Goal: Transaction & Acquisition: Purchase product/service

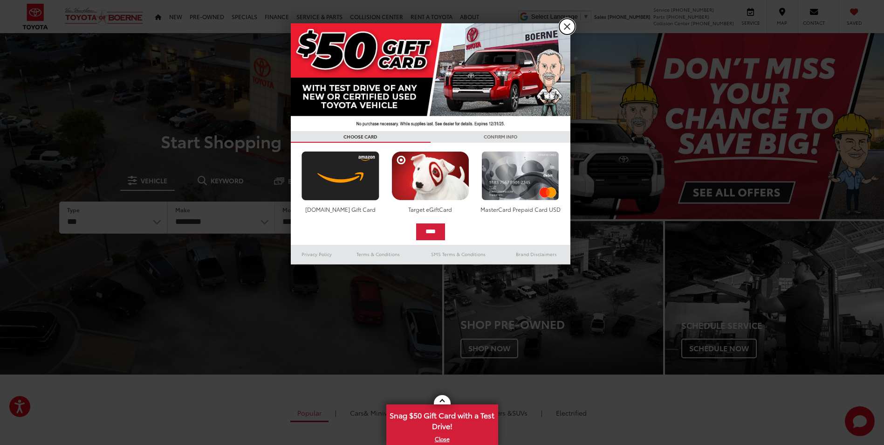
click at [566, 29] on link "X" at bounding box center [567, 27] width 16 height 16
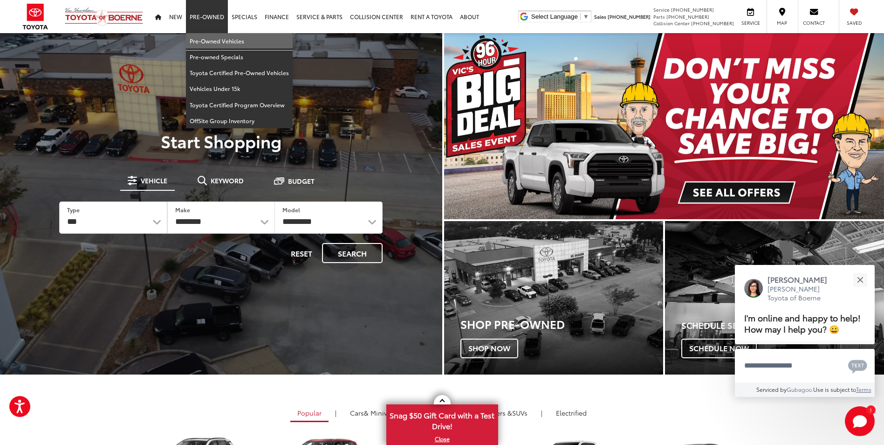
click at [223, 36] on link "Pre-Owned Vehicles" at bounding box center [239, 41] width 107 height 16
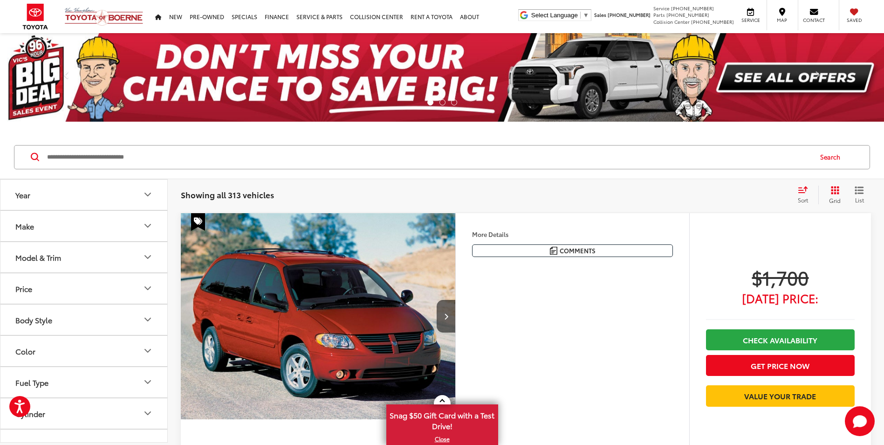
click at [143, 223] on icon "Make" at bounding box center [147, 225] width 11 height 11
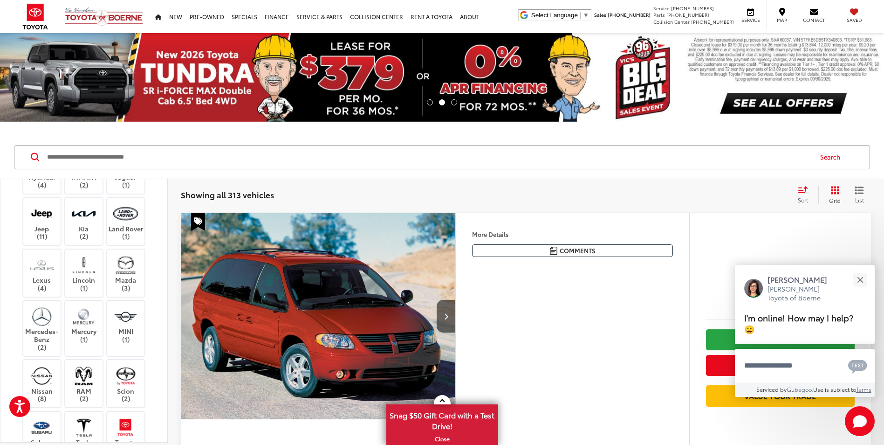
scroll to position [326, 0]
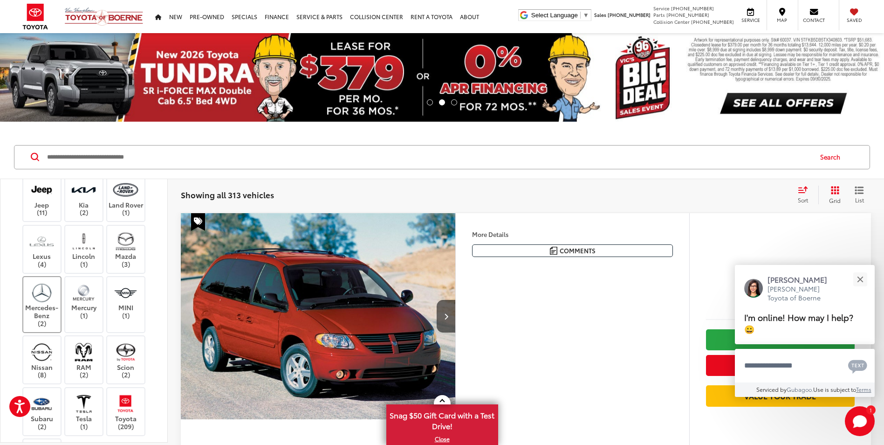
click at [50, 316] on label "Mercedes-Benz (2)" at bounding box center [42, 305] width 38 height 46
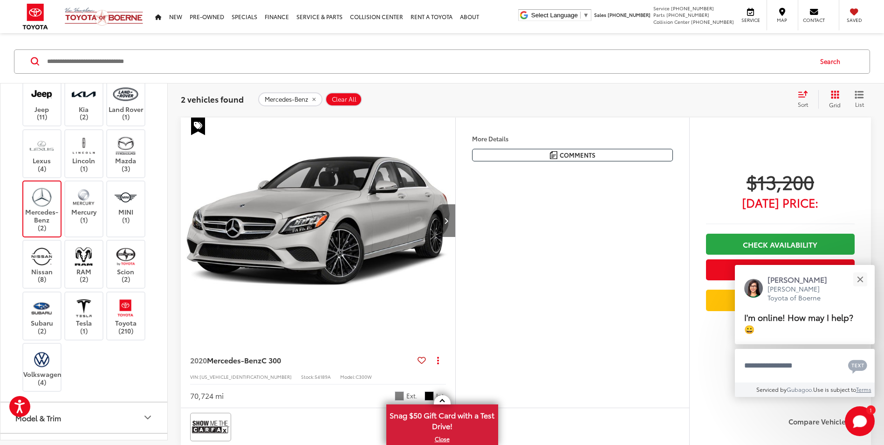
scroll to position [93, 0]
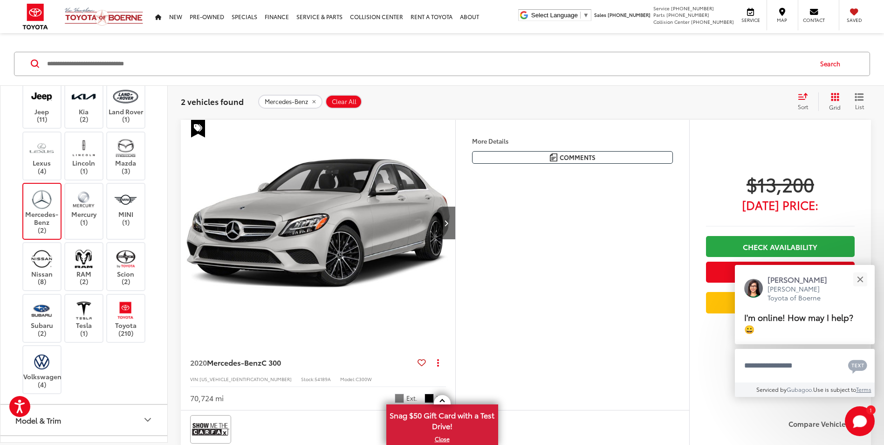
click at [319, 252] on img "2020 Mercedes-Benz C-Class C 300 0" at bounding box center [318, 223] width 276 height 207
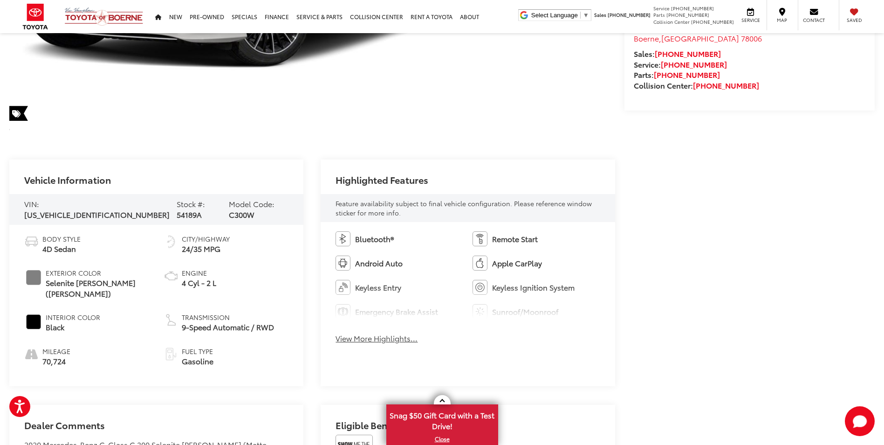
scroll to position [280, 0]
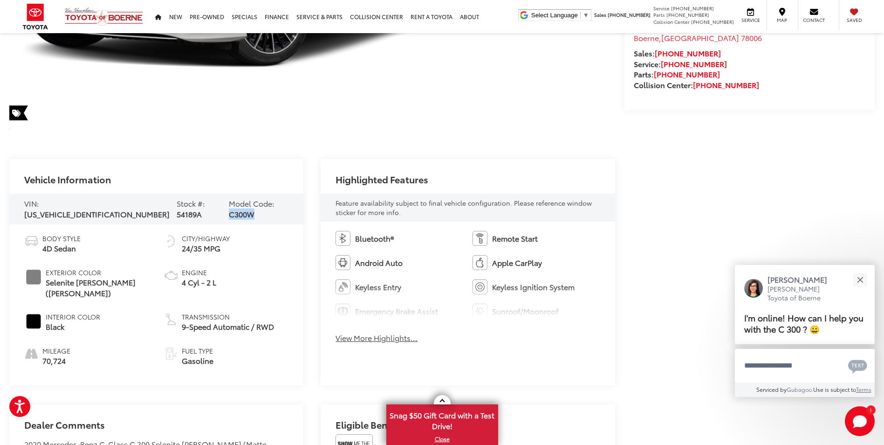
drag, startPoint x: 267, startPoint y: 206, endPoint x: 241, endPoint y: 208, distance: 26.2
click at [241, 208] on div "VIN: WDDWF8DB0LR553210 Stock #: 54189A Model Code: C300W" at bounding box center [156, 208] width 294 height 31
copy span "C300W"
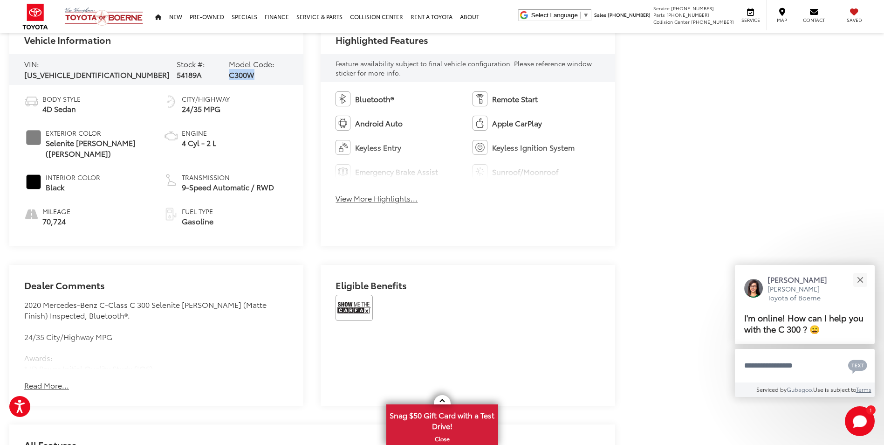
scroll to position [420, 0]
click at [51, 383] on button "Read More..." at bounding box center [46, 384] width 45 height 11
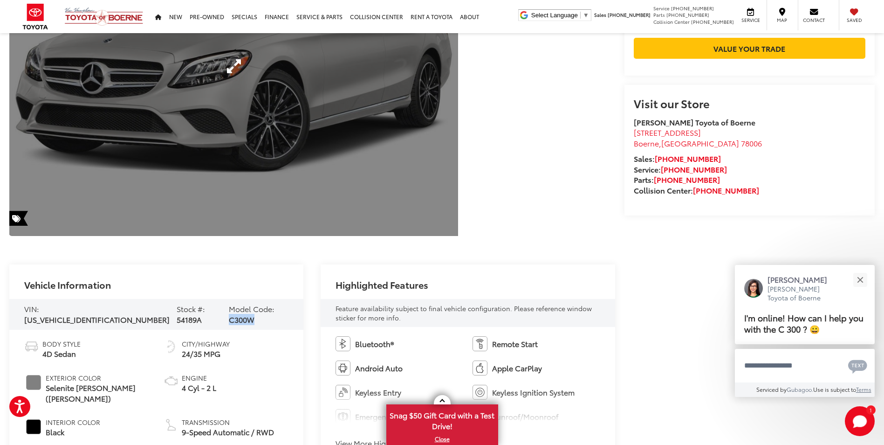
scroll to position [186, 0]
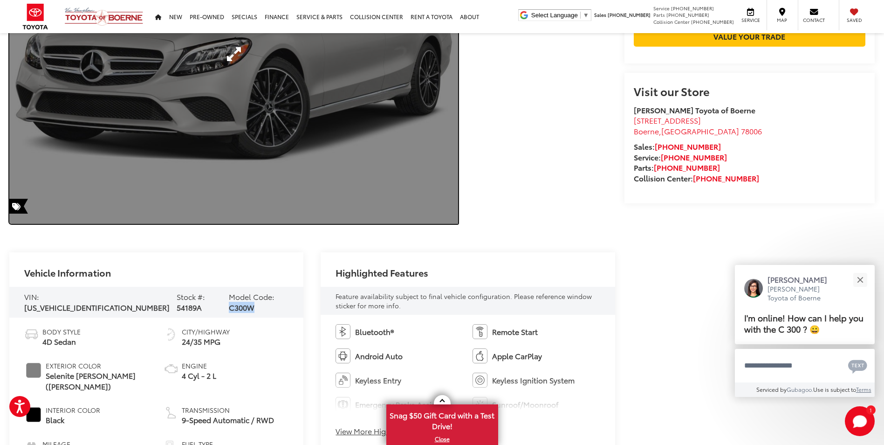
click at [310, 181] on link "Expand Photo 0" at bounding box center [233, 54] width 449 height 340
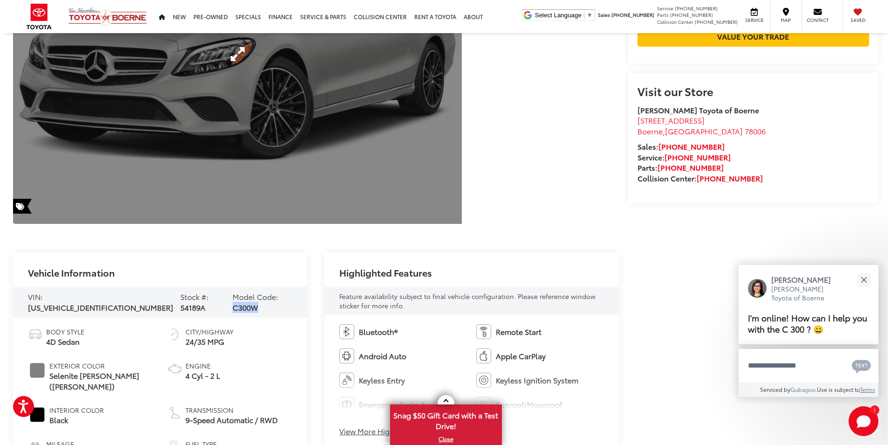
scroll to position [189, 0]
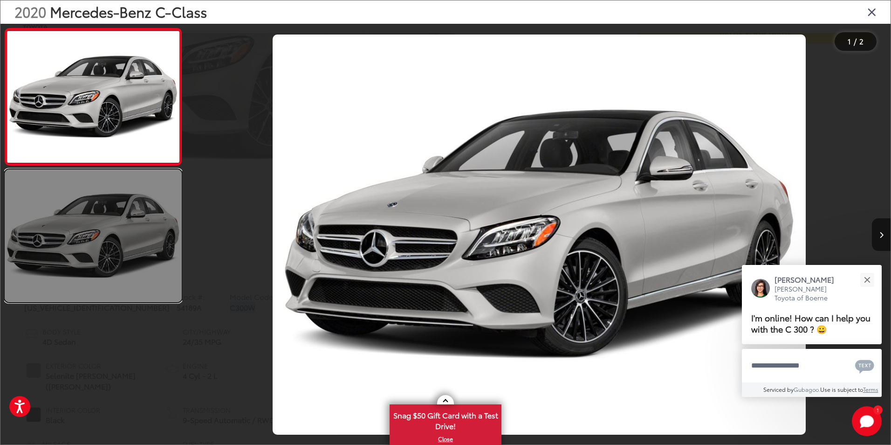
click at [147, 222] on link at bounding box center [93, 235] width 177 height 133
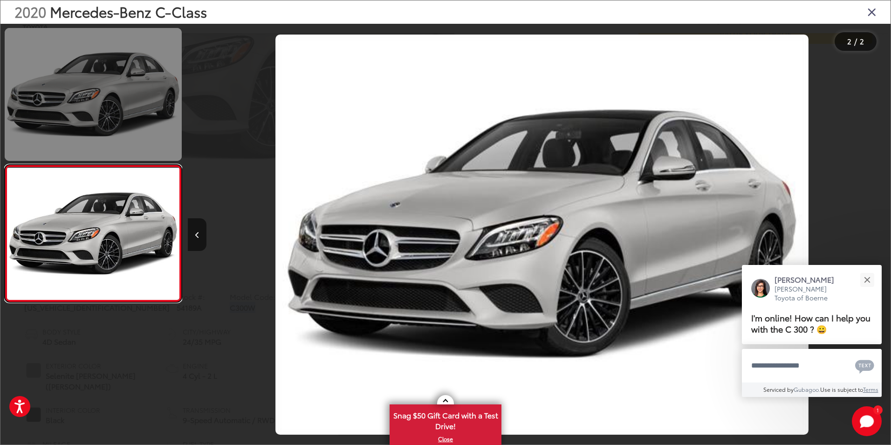
scroll to position [0, 703]
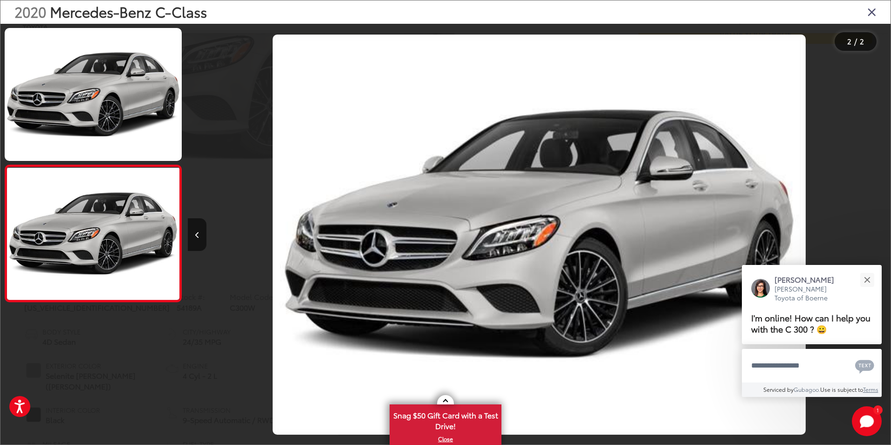
click at [868, 12] on icon "Close gallery" at bounding box center [871, 12] width 9 height 12
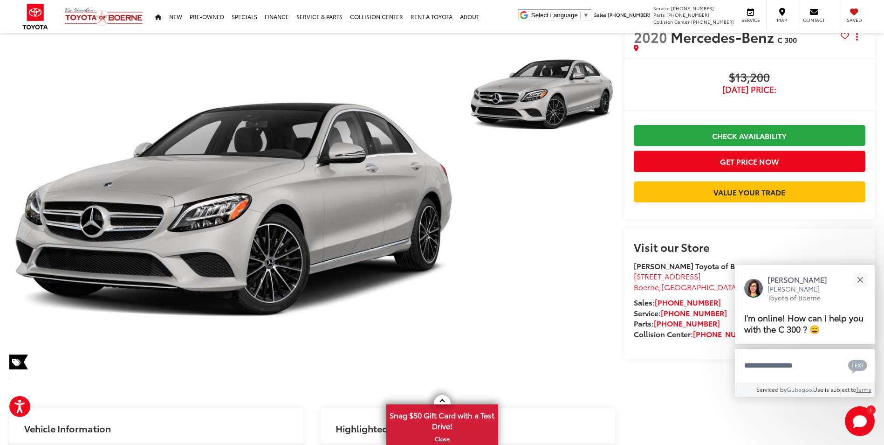
scroll to position [0, 0]
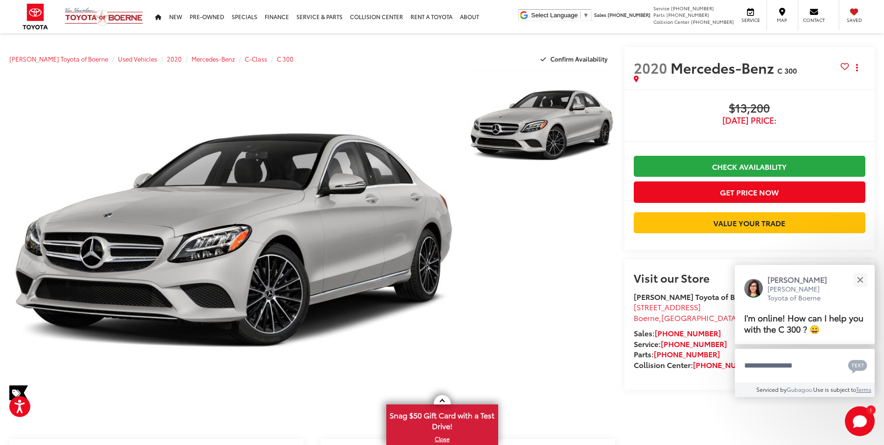
click at [634, 238] on capital-one-entry-button at bounding box center [634, 238] width 0 height 0
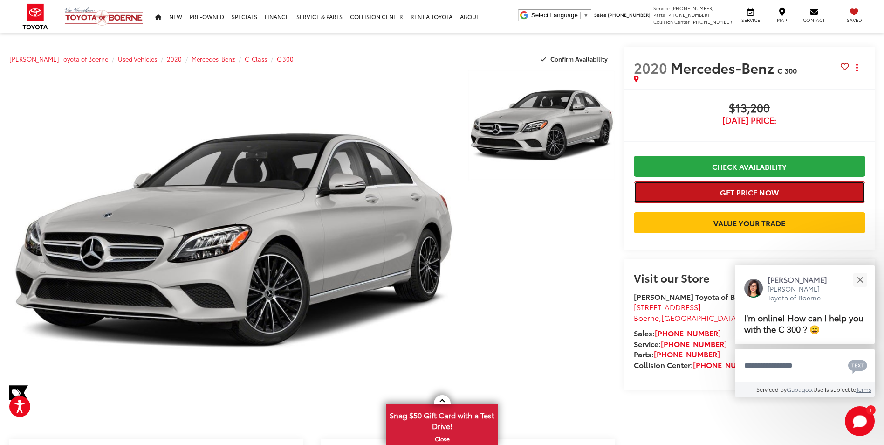
click at [730, 194] on button "Get Price Now" at bounding box center [750, 191] width 232 height 21
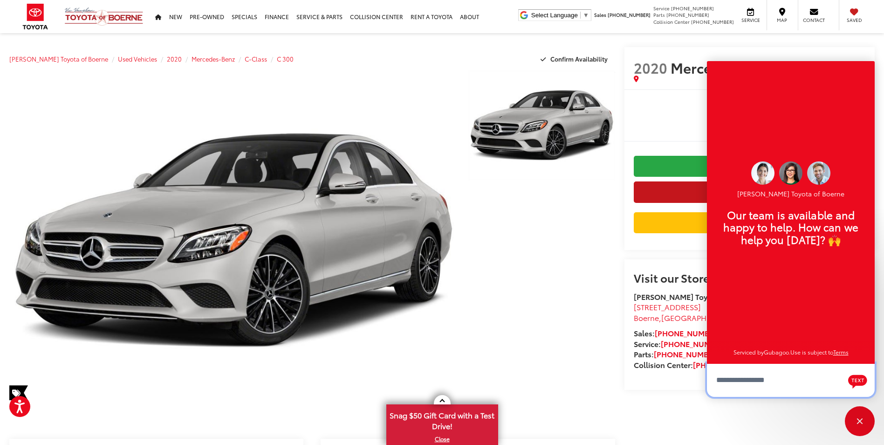
scroll to position [11, 0]
click at [540, 216] on div at bounding box center [539, 242] width 151 height 344
click at [690, 98] on div "Buy $13,200 Today's Price: Check Availability Get Price Now Value Your Trade $1…" at bounding box center [750, 169] width 250 height 161
click at [860, 419] on div "Close" at bounding box center [860, 421] width 30 height 30
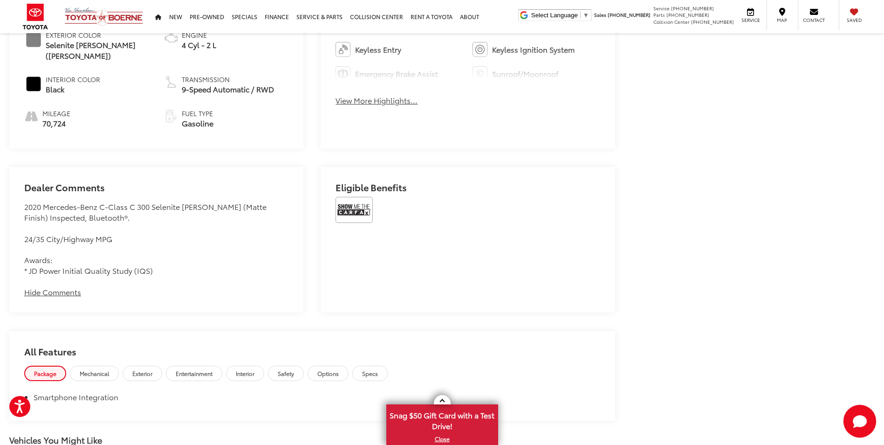
scroll to position [559, 0]
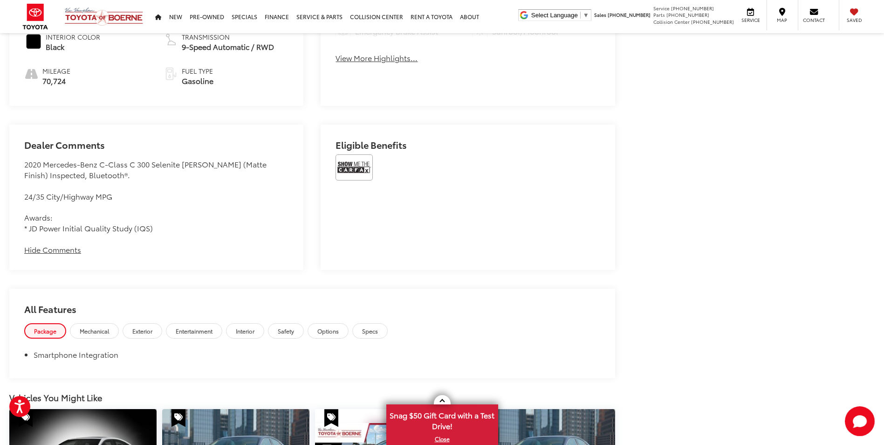
click at [74, 245] on button "Hide Comments" at bounding box center [52, 249] width 57 height 11
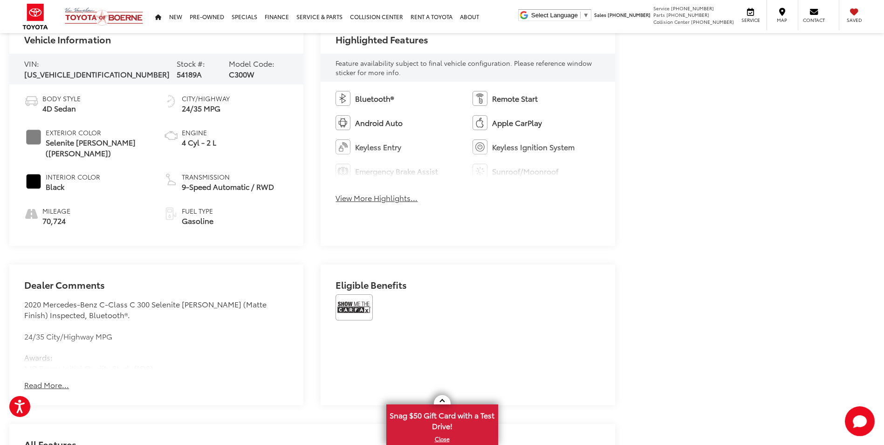
click at [59, 379] on button "Read More..." at bounding box center [46, 384] width 45 height 11
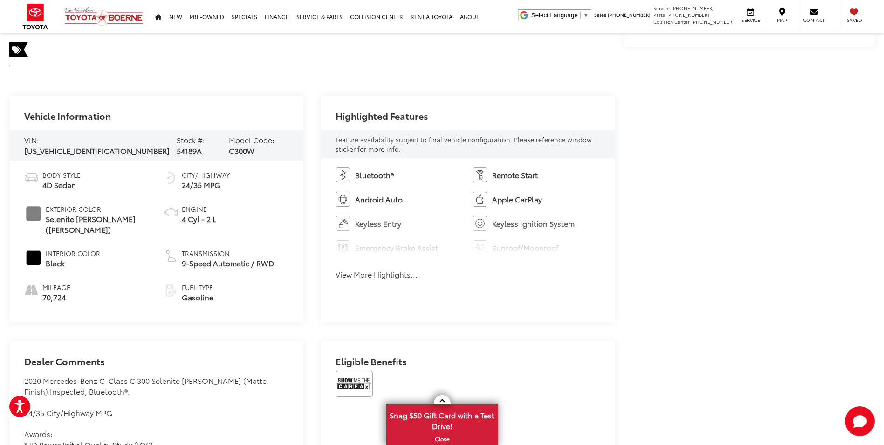
scroll to position [326, 0]
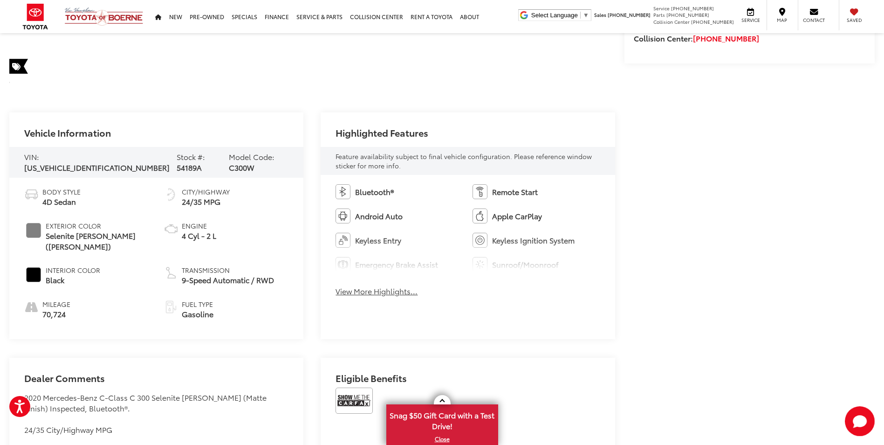
click at [376, 293] on button "View More Highlights..." at bounding box center [377, 291] width 82 height 11
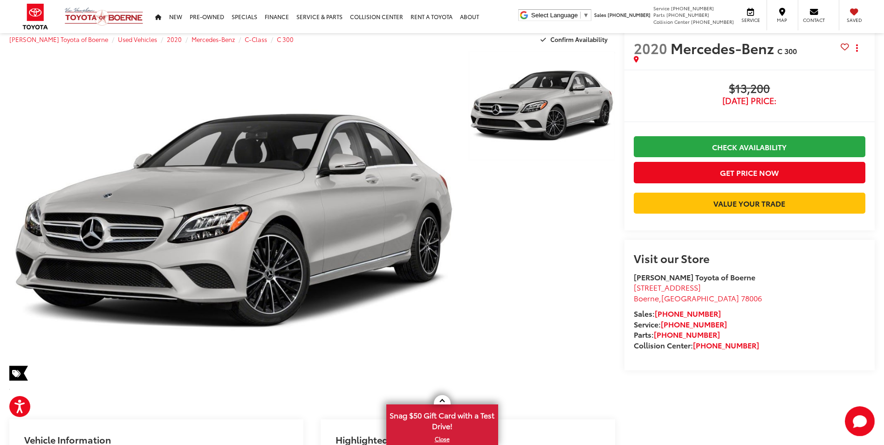
scroll to position [0, 0]
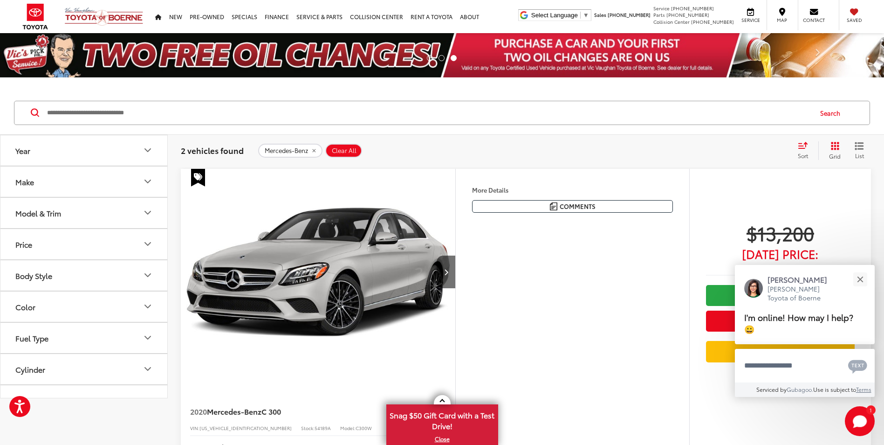
click at [142, 186] on icon "Make" at bounding box center [147, 181] width 11 height 11
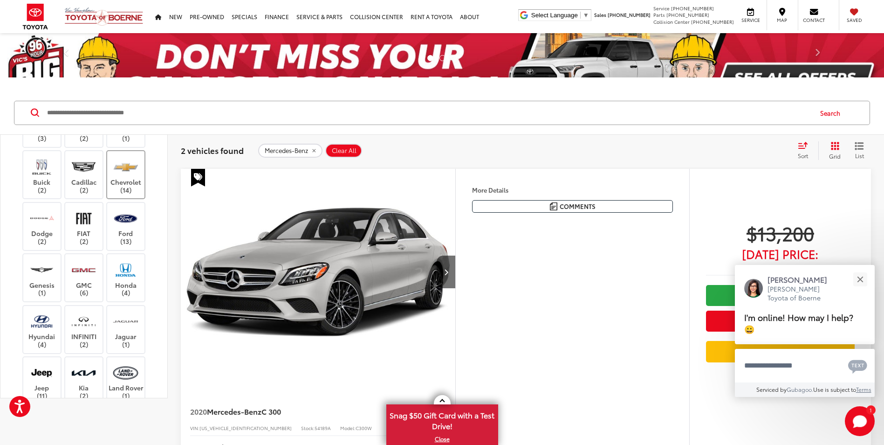
scroll to position [186, 0]
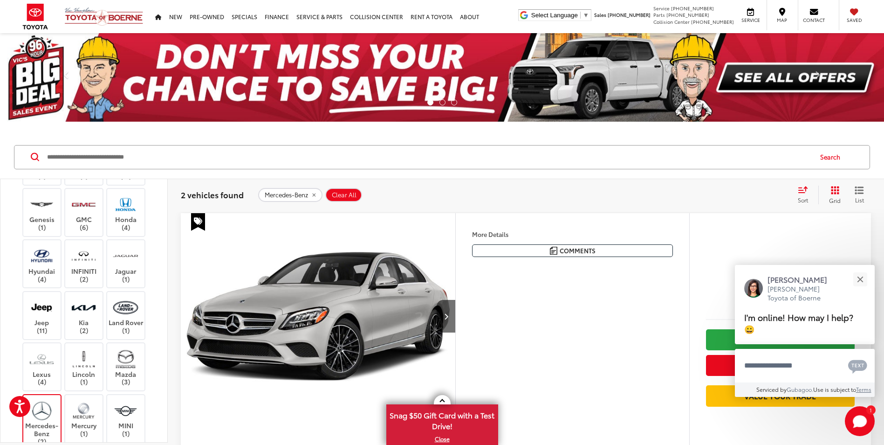
click at [40, 421] on img at bounding box center [42, 410] width 26 height 22
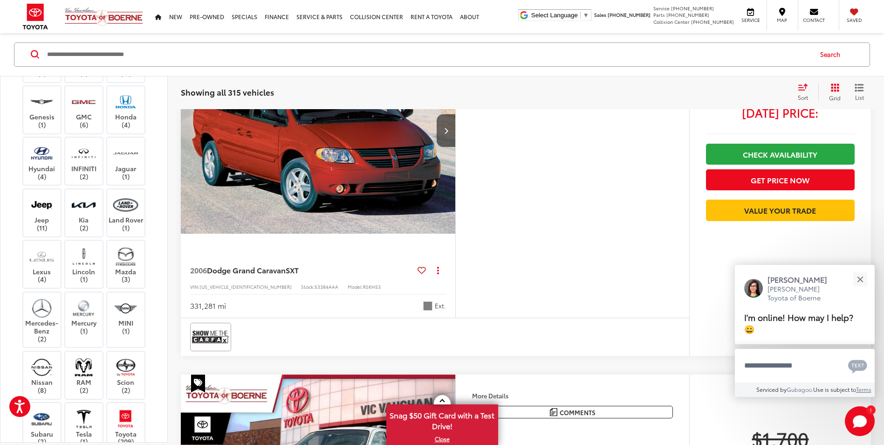
scroll to position [186, 0]
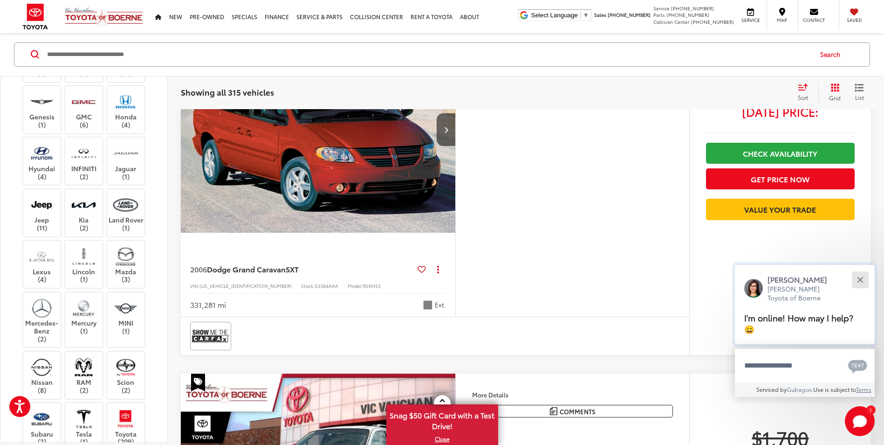
click at [866, 275] on button "Close" at bounding box center [860, 279] width 20 height 20
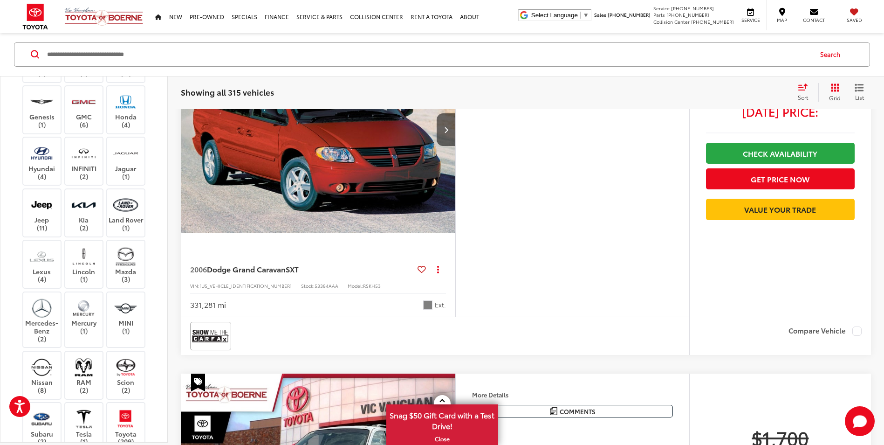
click at [806, 96] on span "Sort" at bounding box center [803, 97] width 10 height 8
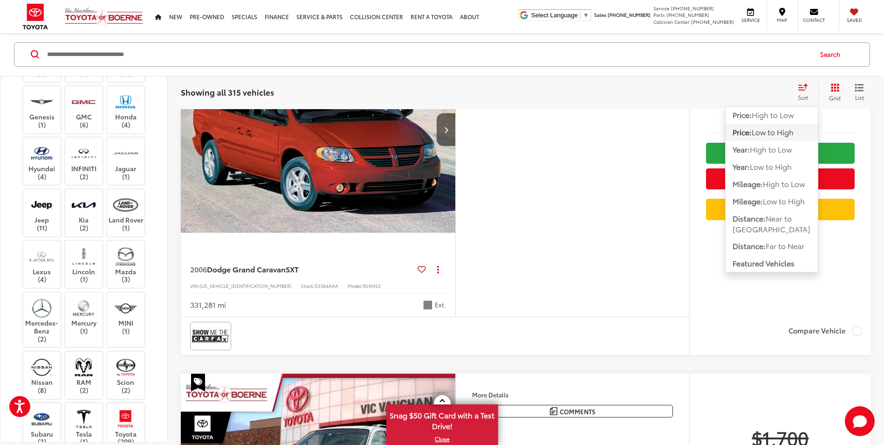
click at [774, 129] on span "Low to High" at bounding box center [773, 132] width 42 height 11
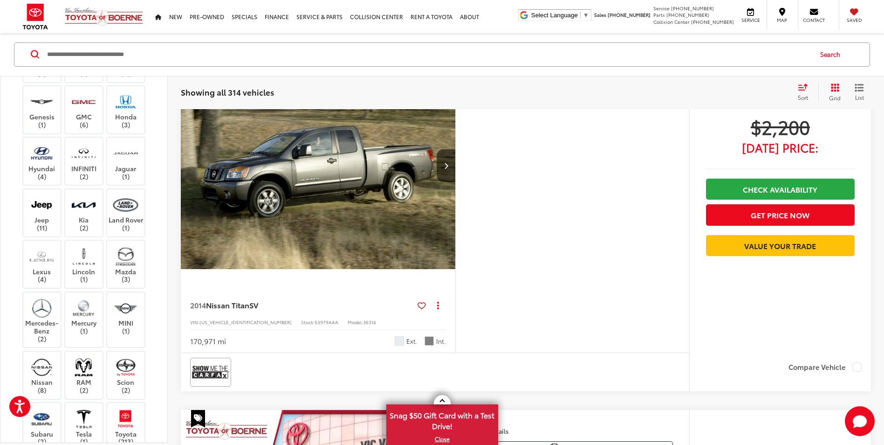
scroll to position [1221, 0]
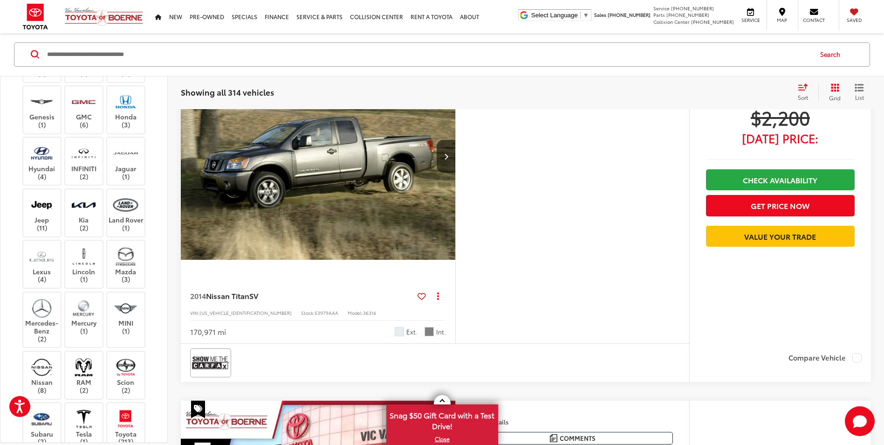
click at [336, 238] on img "2014 Nissan Titan SV 0" at bounding box center [318, 156] width 276 height 207
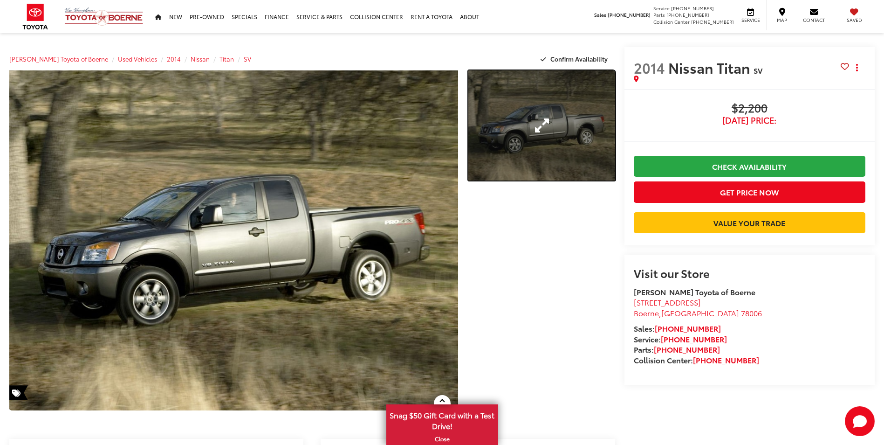
click at [584, 103] on link "Expand Photo 1" at bounding box center [541, 125] width 146 height 110
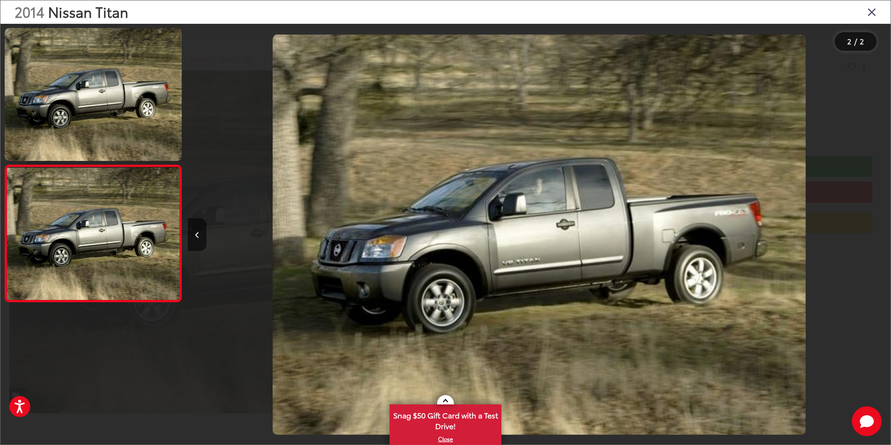
click at [869, 13] on icon "Close gallery" at bounding box center [871, 12] width 9 height 12
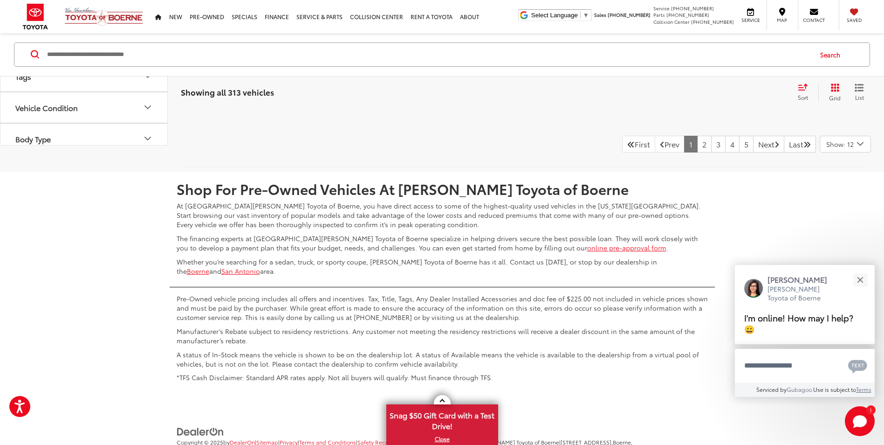
scroll to position [4221, 0]
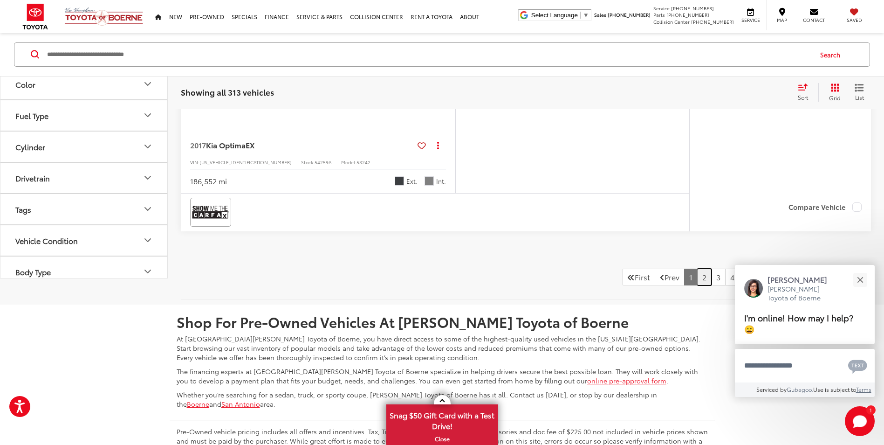
click at [697, 277] on link "2" at bounding box center [704, 276] width 14 height 17
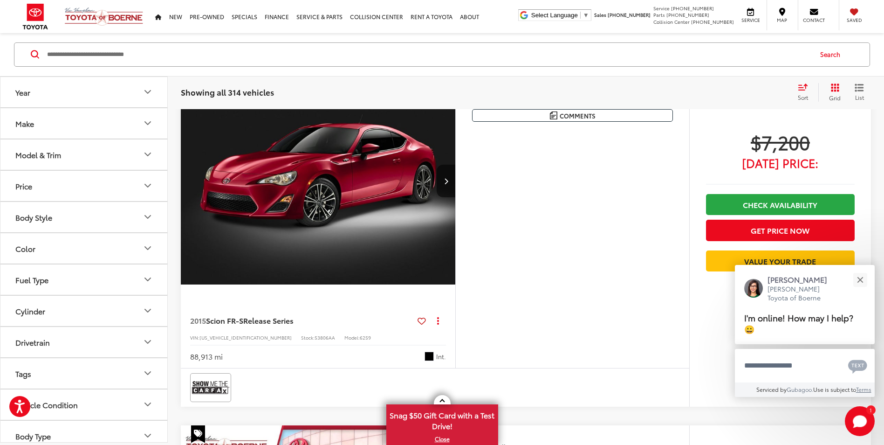
scroll to position [1221, 0]
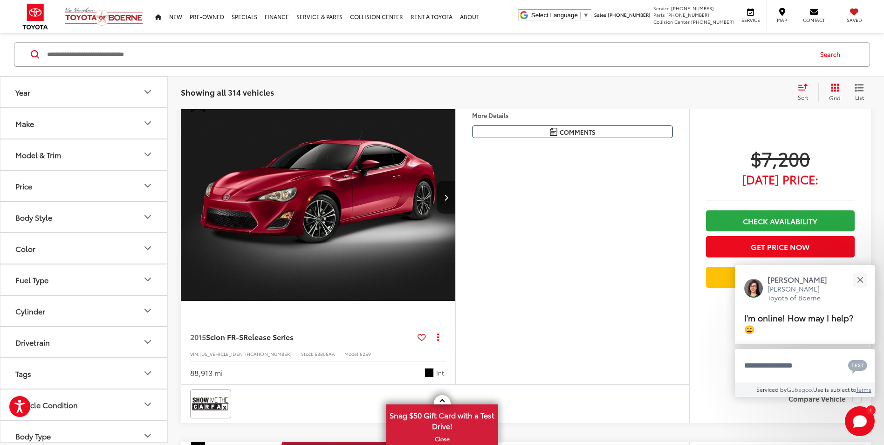
click at [447, 198] on icon "Next image" at bounding box center [446, 197] width 4 height 7
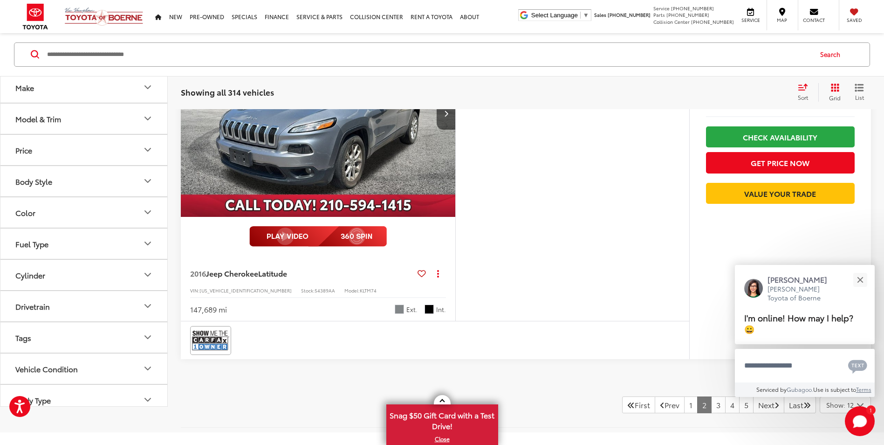
scroll to position [4298, 0]
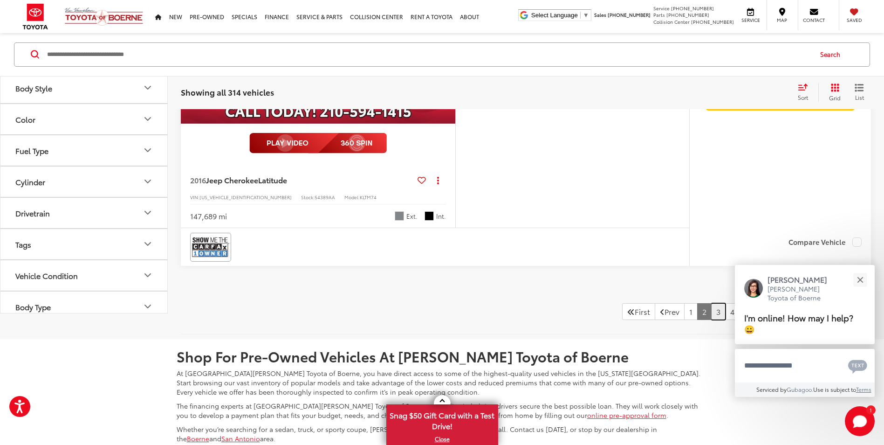
click at [711, 312] on link "3" at bounding box center [718, 311] width 14 height 17
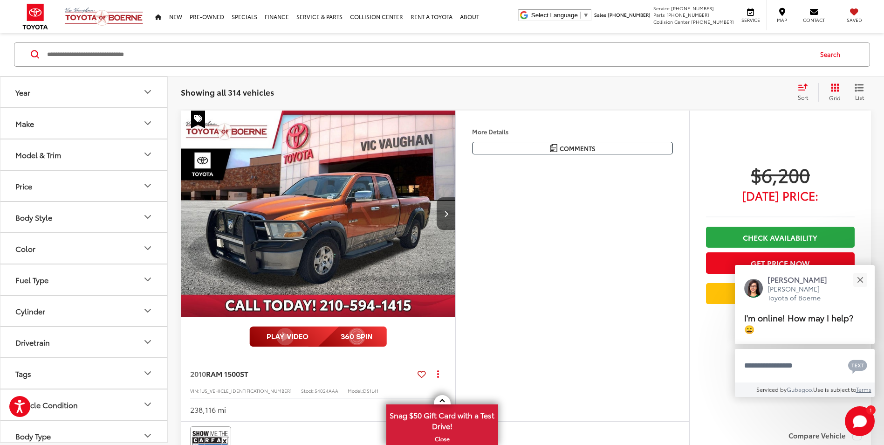
scroll to position [1221, 0]
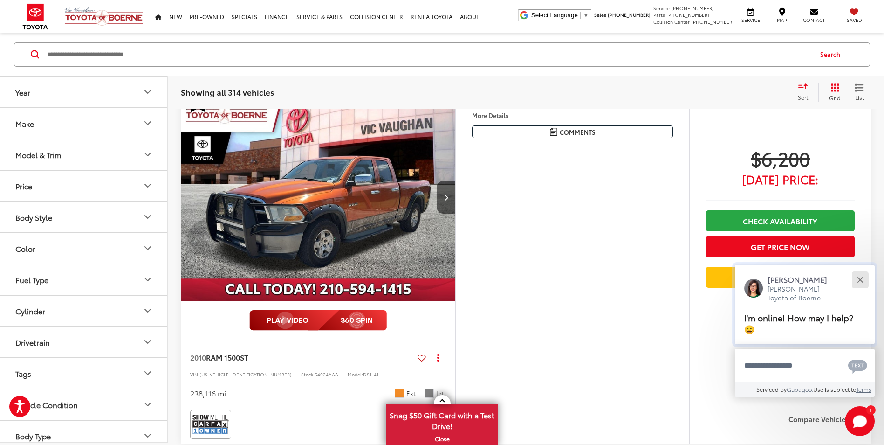
click at [865, 278] on button "Close" at bounding box center [860, 279] width 20 height 20
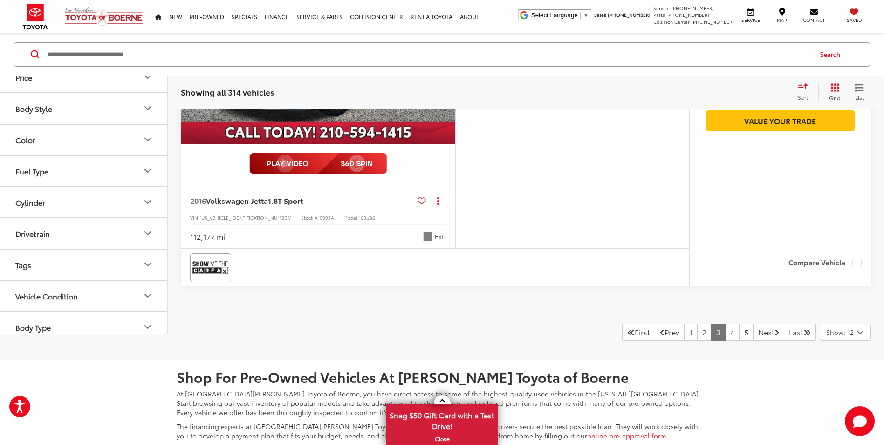
scroll to position [4344, 0]
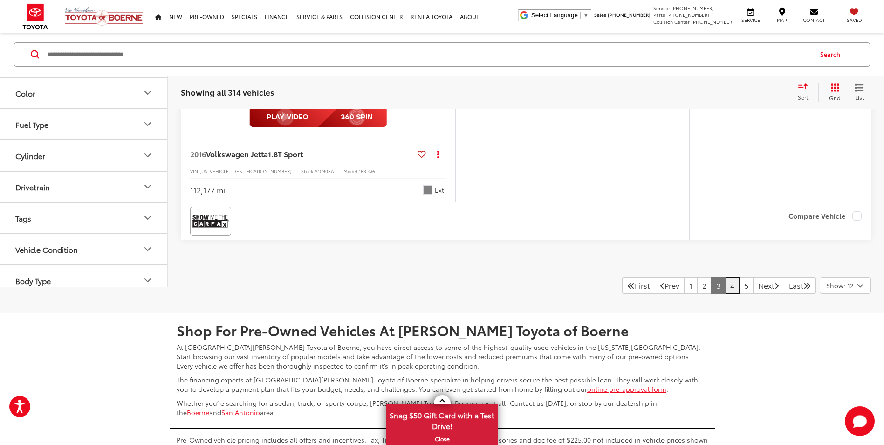
click at [725, 282] on link "4" at bounding box center [732, 285] width 14 height 17
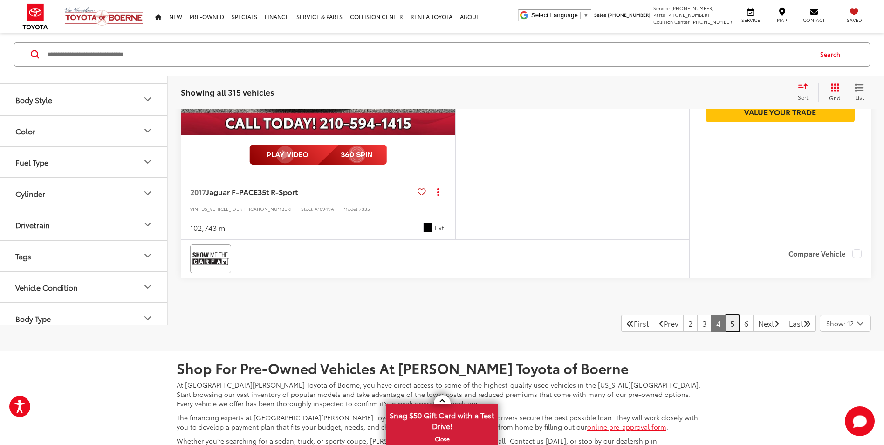
scroll to position [4395, 0]
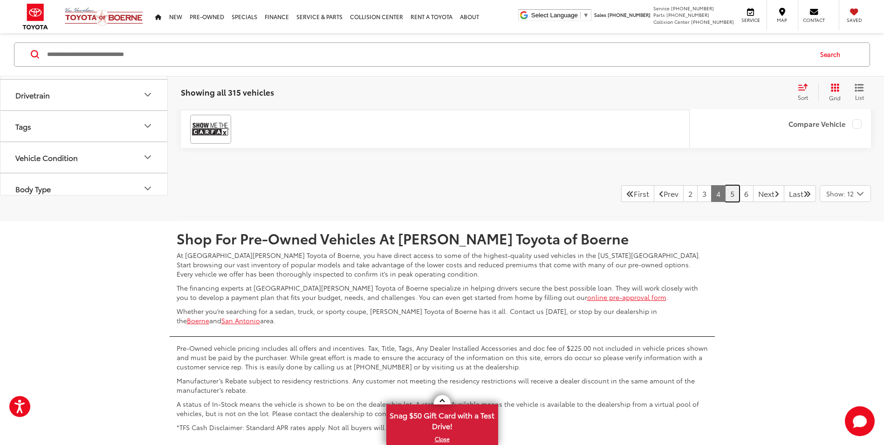
click at [726, 196] on link "5" at bounding box center [732, 193] width 14 height 17
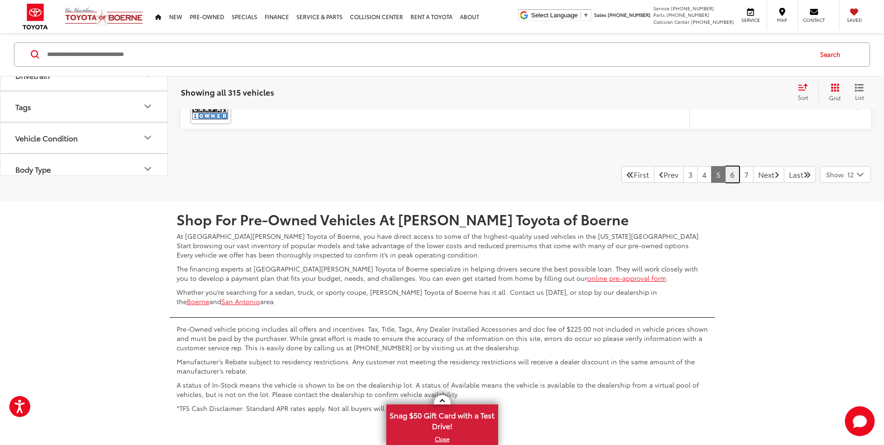
scroll to position [4344, 0]
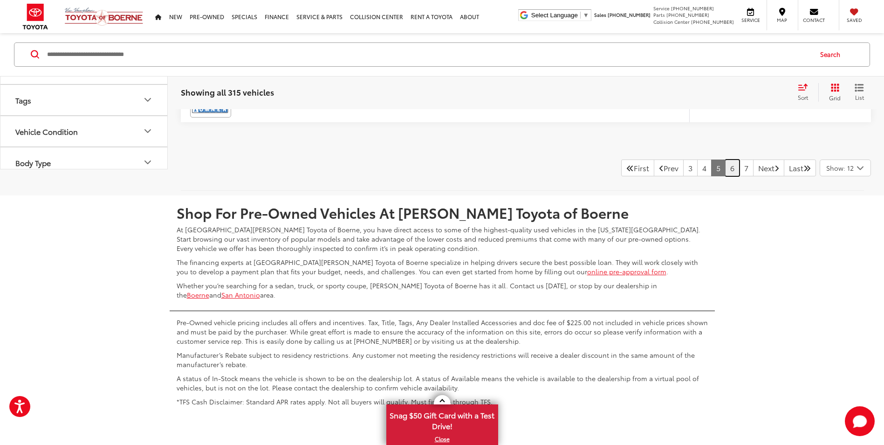
click at [727, 174] on link "6" at bounding box center [732, 167] width 14 height 17
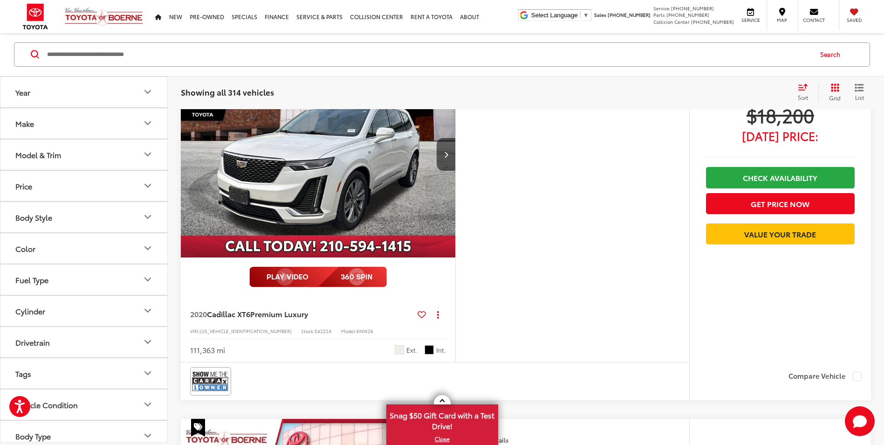
scroll to position [848, 0]
